Goal: Task Accomplishment & Management: Use online tool/utility

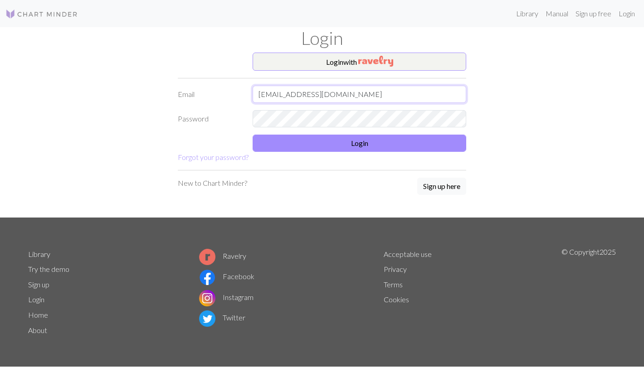
type input "[EMAIL_ADDRESS][DOMAIN_NAME]"
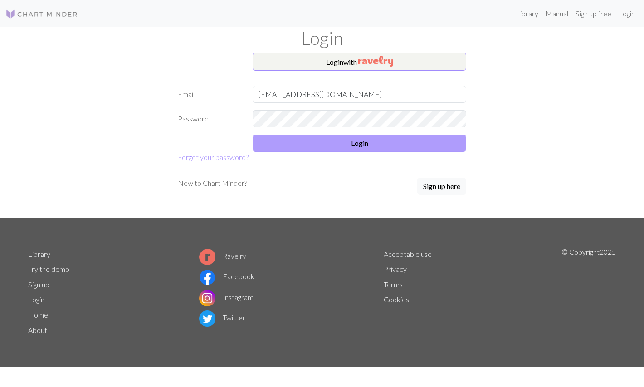
click at [419, 144] on button "Login" at bounding box center [358, 143] width 213 height 17
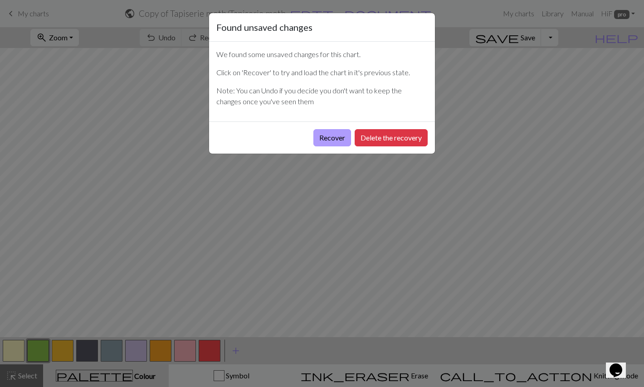
click at [327, 142] on button "Recover" at bounding box center [332, 137] width 38 height 17
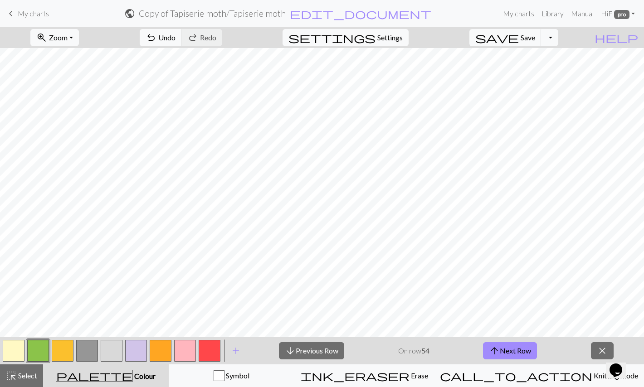
scroll to position [276, 0]
click at [309, 354] on button "arrow_downward Previous Row" at bounding box center [311, 350] width 65 height 17
click at [68, 38] on span "Zoom" at bounding box center [58, 37] width 19 height 9
click at [79, 153] on button "200%" at bounding box center [67, 152] width 72 height 15
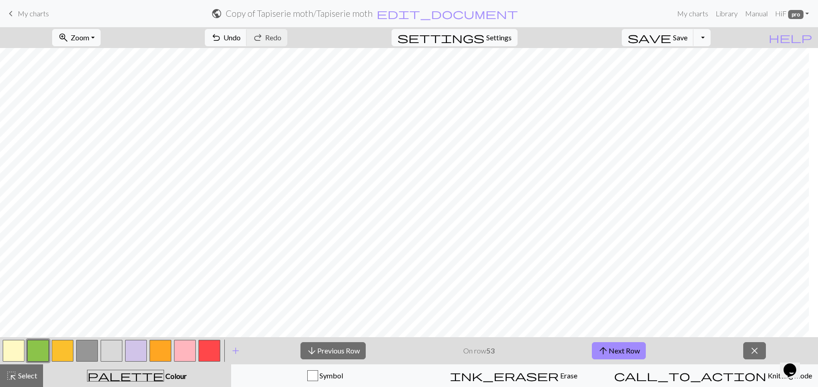
scroll to position [651, 296]
click at [187, 338] on div "zoom_in Zoom Zoom Fit all Fit width Fit height 50% 100% 150% 200% undo Undo Und…" at bounding box center [409, 207] width 818 height 360
drag, startPoint x: 189, startPoint y: 340, endPoint x: 185, endPoint y: 367, distance: 27.4
click at [643, 342] on div "zoom_in Zoom Zoom Fit all Fit width Fit height 50% 100% 150% 200% undo Undo Und…" at bounding box center [409, 207] width 818 height 360
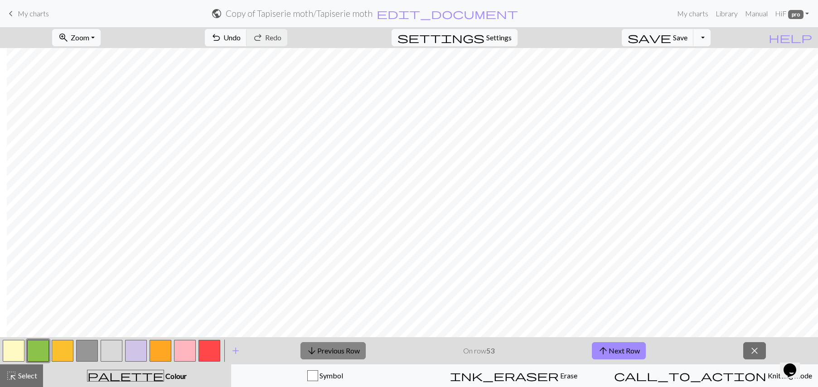
click at [346, 350] on button "arrow_downward Previous Row" at bounding box center [332, 350] width 65 height 17
click at [360, 354] on button "arrow_downward Previous Row" at bounding box center [332, 350] width 65 height 17
click at [101, 37] on button "zoom_in Zoom Zoom" at bounding box center [76, 37] width 48 height 17
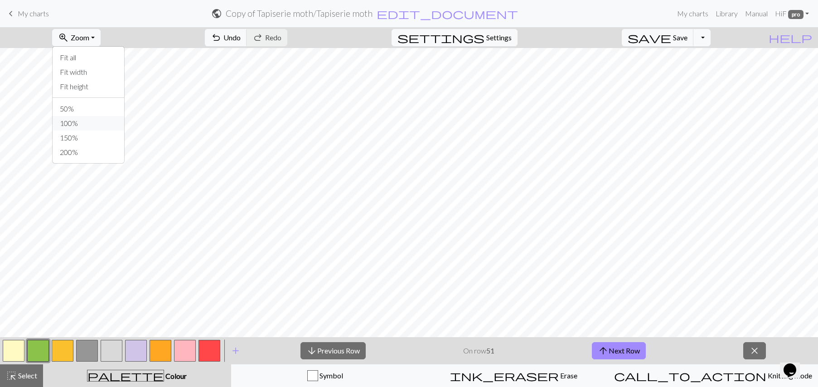
click at [111, 119] on button "100%" at bounding box center [89, 123] width 72 height 15
click at [89, 40] on span "Zoom" at bounding box center [80, 37] width 19 height 9
click at [105, 111] on button "50%" at bounding box center [89, 109] width 72 height 15
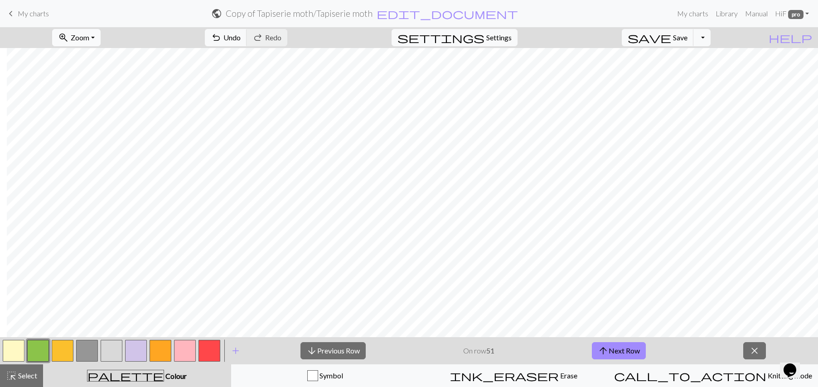
click at [101, 40] on button "zoom_in Zoom Zoom" at bounding box center [76, 37] width 48 height 17
click at [97, 151] on button "200%" at bounding box center [89, 152] width 72 height 15
